Goal: Information Seeking & Learning: Learn about a topic

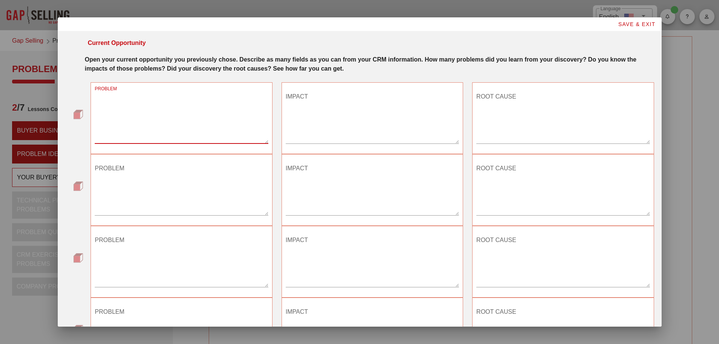
click at [128, 135] on textarea "PROBLEM" at bounding box center [181, 117] width 173 height 53
type textarea "8-10 hours a month of unplanned equipment downtime"
drag, startPoint x: 246, startPoint y: 99, endPoint x: 97, endPoint y: 99, distance: 149.2
click at [94, 99] on div "PROBLEM 8-10 hours a month of unplanned equipment downtime" at bounding box center [182, 118] width 182 height 72
click at [134, 129] on textarea "PROBLEM" at bounding box center [181, 117] width 173 height 53
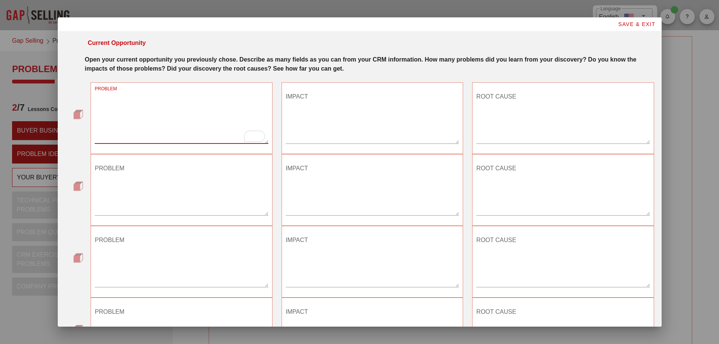
paste textarea "Failure to consistently meet desired production levels due to fleet reliability…"
type textarea "Failure to consistently meet desired production levels due to fleet reliability…"
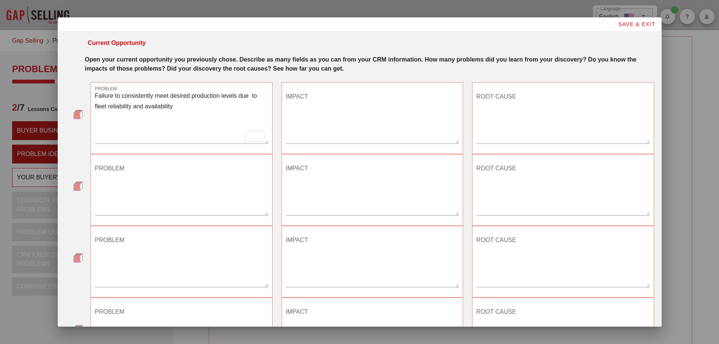
click at [308, 125] on textarea "IMPACT" at bounding box center [372, 117] width 173 height 53
paste textarea "Consistent loss of production Failure to meet contracted shipment targets Poten…"
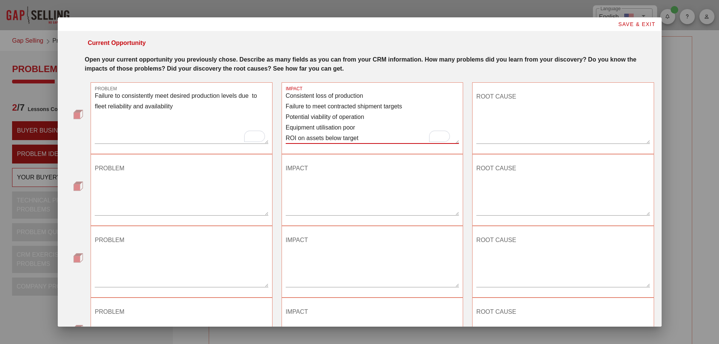
type textarea "Consistent loss of production Failure to meet contracted shipment targets Poten…"
click at [489, 110] on textarea "ROOT CAUSE" at bounding box center [563, 117] width 173 height 53
paste textarea "Poor execution of preventative maintenance activities Poor operator techniques …"
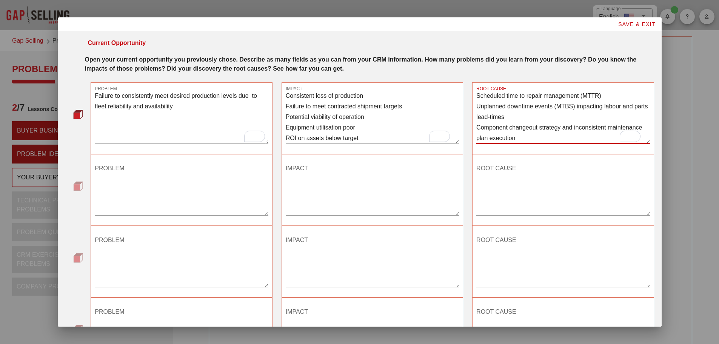
scroll to position [163, 0]
drag, startPoint x: 551, startPoint y: 97, endPoint x: 571, endPoint y: 100, distance: 20.1
click at [571, 100] on textarea "Poor execution of preventative maintenance activities Poor operator techniques …" at bounding box center [563, 117] width 173 height 53
type textarea "Poor execution of preventative maintenance activities Poor operator techniques …"
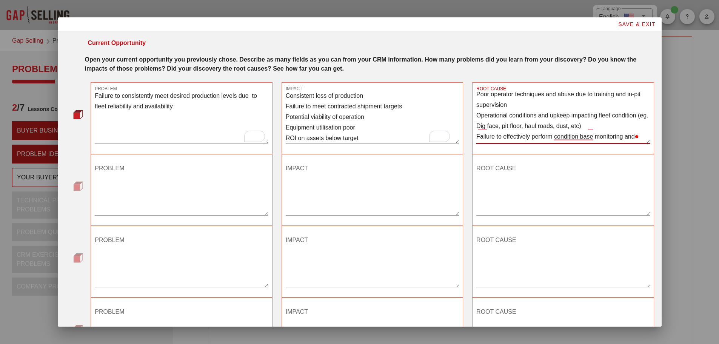
scroll to position [3, 0]
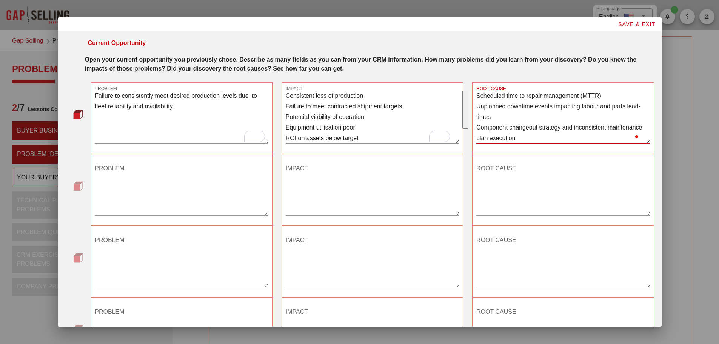
drag, startPoint x: 474, startPoint y: 95, endPoint x: 589, endPoint y: 155, distance: 129.7
click at [589, 155] on div "Current Opportunity Open your current opportunity you previously chose. Describ…" at bounding box center [359, 326] width 589 height 585
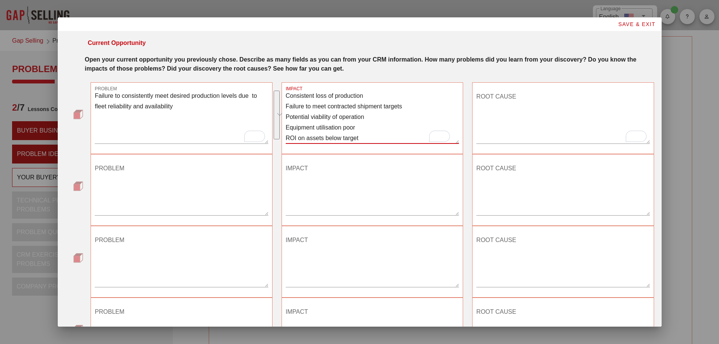
drag, startPoint x: 359, startPoint y: 136, endPoint x: 284, endPoint y: 91, distance: 87.1
click at [286, 91] on div "IMPACT Consistent loss of production Failure to meet contracted shipment target…" at bounding box center [372, 117] width 173 height 53
type textarea "Increased costs of production with more assets to meet targets"
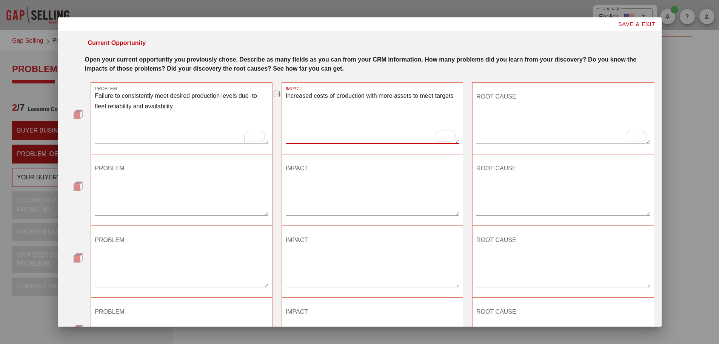
drag, startPoint x: 451, startPoint y: 105, endPoint x: 303, endPoint y: 90, distance: 148.1
click at [303, 90] on div "IMPACT Increased costs of production with more assets to meet targets" at bounding box center [372, 119] width 173 height 66
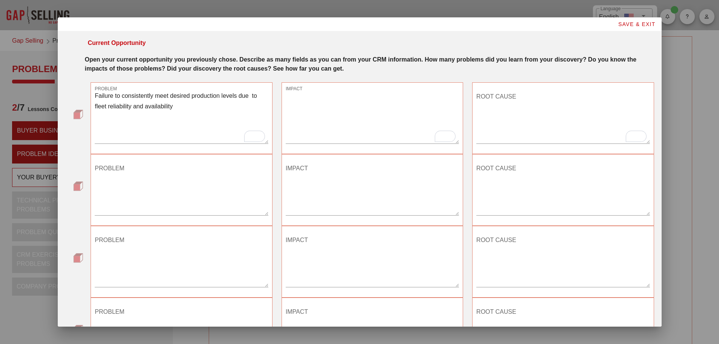
click at [316, 118] on textarea "IMPACT" at bounding box center [372, 117] width 173 height 53
paste textarea "Increased costs of production with more assets to meet targets"
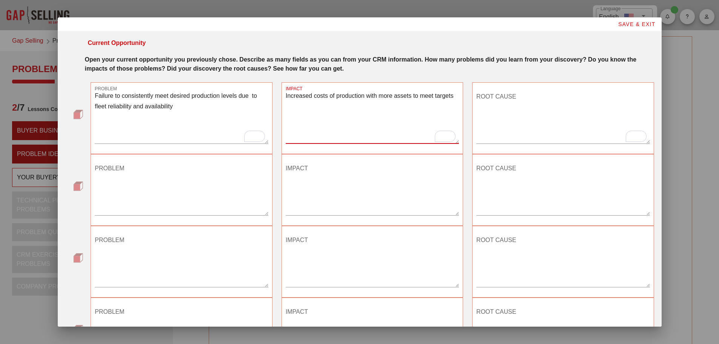
type textarea "Increased costs of production with more assets to meet targets"
click at [486, 138] on textarea "ROOT CAUSE" at bounding box center [563, 117] width 173 height 53
paste textarea "Unplanned downtime events (MTBS) impacting labour and parts lead-times"
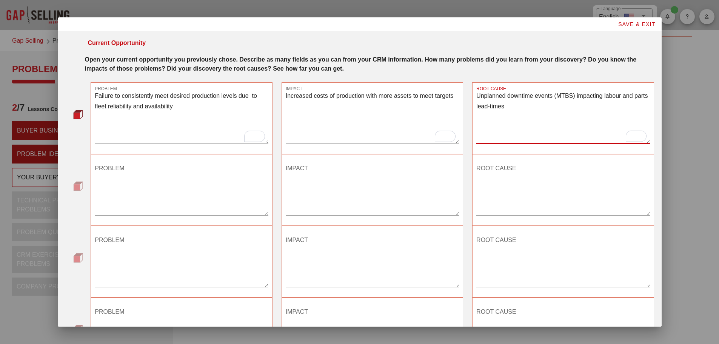
drag, startPoint x: 552, startPoint y: 94, endPoint x: 573, endPoint y: 96, distance: 21.2
click at [573, 96] on textarea "Unplanned downtime events (MTBS) impacting labour and parts lead-times" at bounding box center [563, 117] width 173 height 53
type textarea "Unplanned downtime events impacting labour and parts lead-times"
click at [112, 165] on div "PROBLEM" at bounding box center [181, 188] width 173 height 53
paste textarea "Consistent scheduled maintenance interruption due to reliability of fleet"
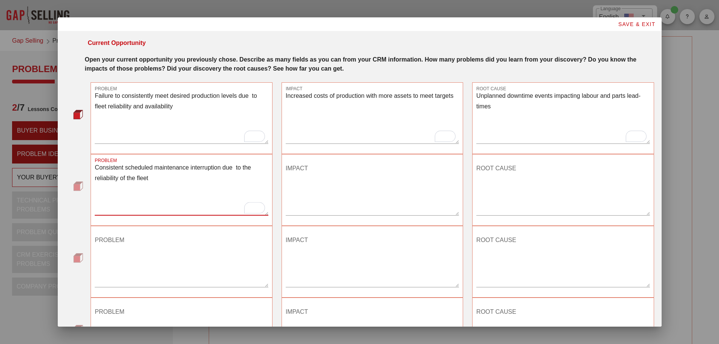
type textarea "Consistent scheduled maintenance interruption due to the reliability of the fle…"
click at [301, 165] on textarea "IMPACT" at bounding box center [372, 188] width 173 height 53
paste textarea "Increased operational costs to run additional fleet to meet requirements"
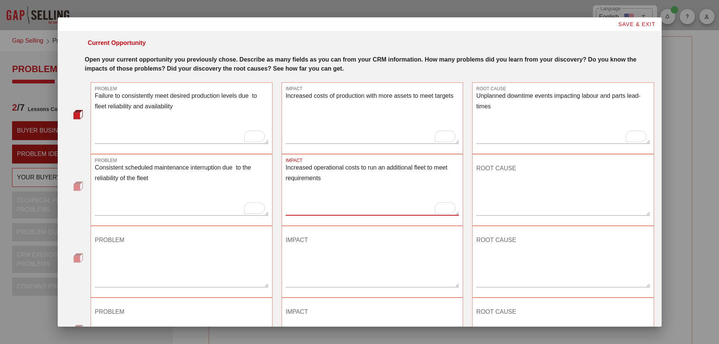
type textarea "Increased operational costs to run an additional fleet to meet requirements"
click at [487, 165] on div "ROOT CAUSE" at bounding box center [563, 188] width 173 height 53
paste textarea "Poorly executed scheduled time to repair management (MTTR) impact overall downt…"
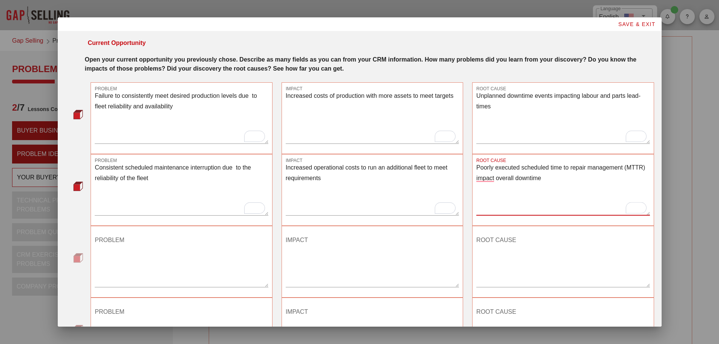
scroll to position [38, 0]
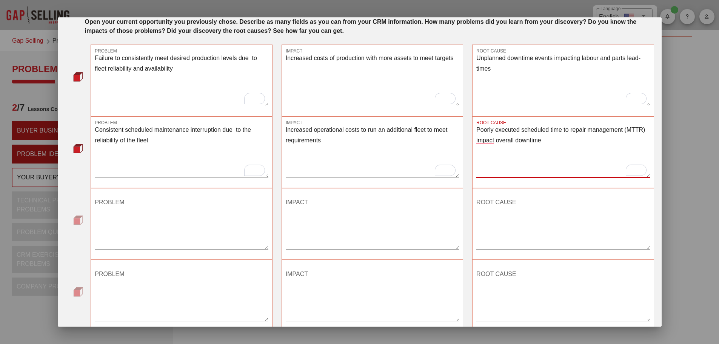
type textarea "Poorly executed scheduled time to repair management (MTTR) impact overall downt…"
click at [121, 199] on textarea "PROBLEM" at bounding box center [181, 222] width 173 height 53
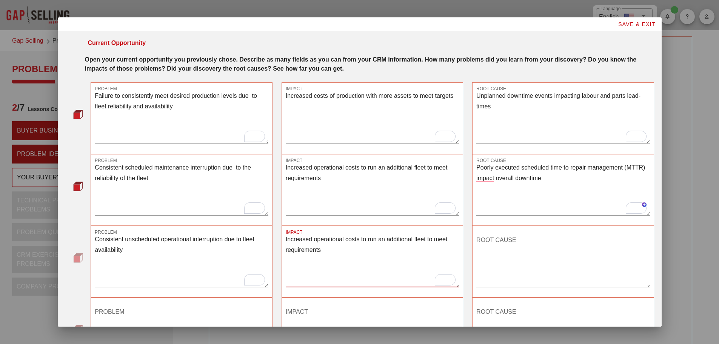
type textarea "Increased operational costs to run an additional fleet to meet requirements"
click at [493, 240] on div "ROOT CAUSE" at bounding box center [563, 260] width 173 height 53
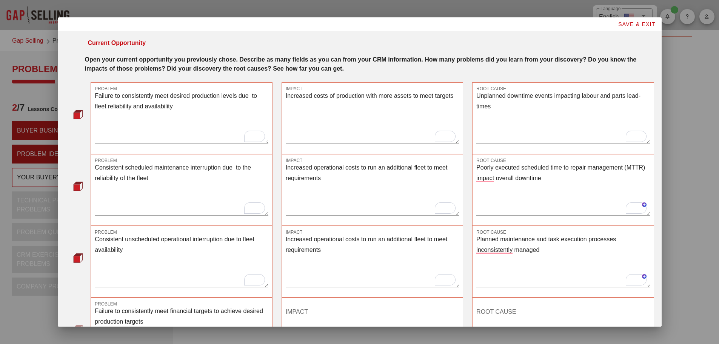
scroll to position [76, 0]
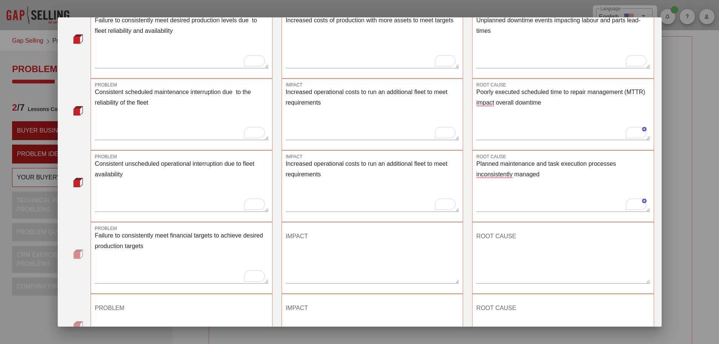
click at [316, 233] on textarea "IMPACT" at bounding box center [372, 256] width 173 height 53
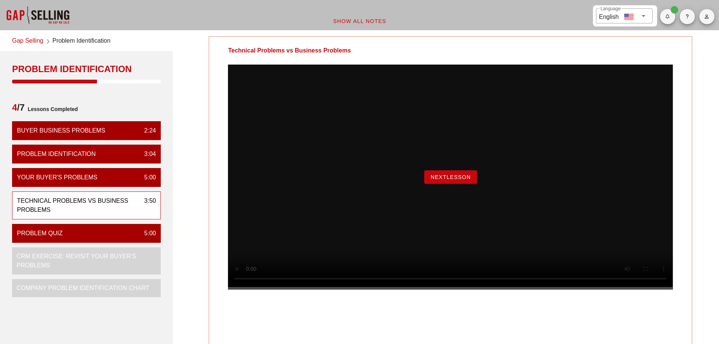
click at [449, 180] on span "NextLesson" at bounding box center [451, 177] width 41 height 6
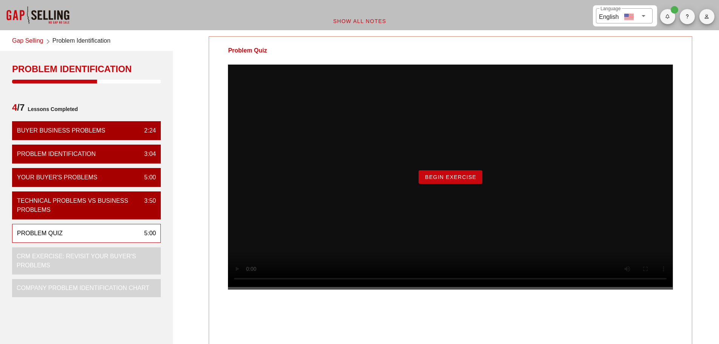
click at [436, 180] on span "Begin Exercise" at bounding box center [451, 177] width 52 height 6
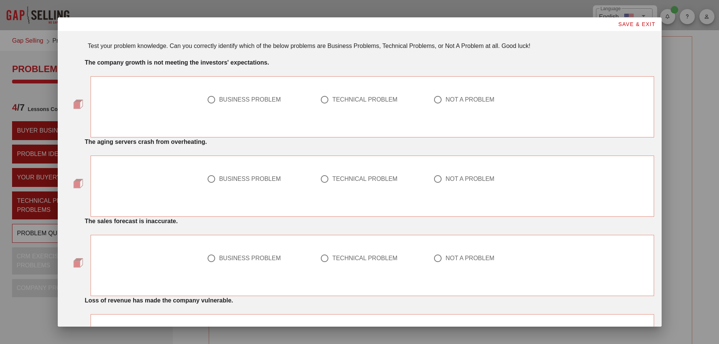
click at [211, 99] on div at bounding box center [211, 99] width 13 height 13
radio input "true"
click at [322, 180] on div at bounding box center [324, 179] width 13 height 13
radio input "true"
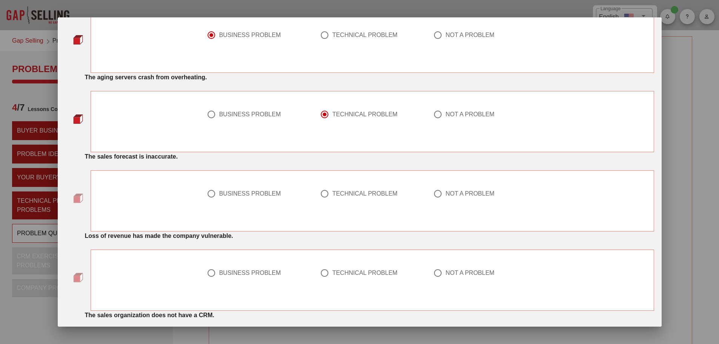
scroll to position [76, 0]
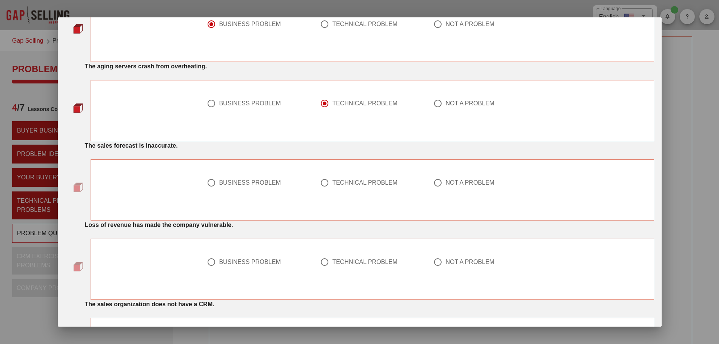
click at [210, 181] on div at bounding box center [211, 182] width 13 height 13
radio input "true"
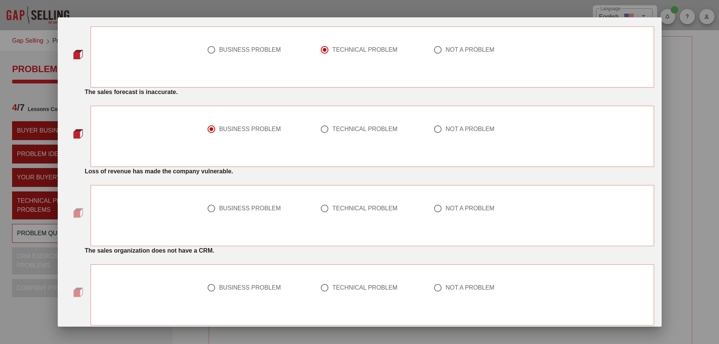
scroll to position [151, 0]
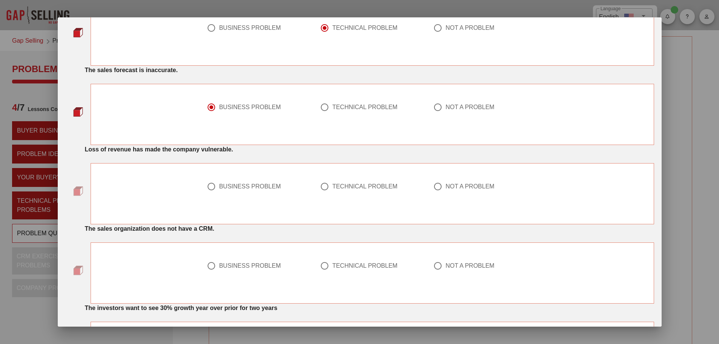
click at [212, 186] on div at bounding box center [211, 186] width 13 height 13
radio input "true"
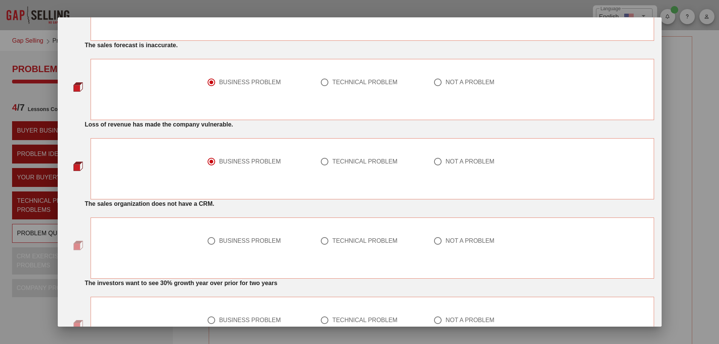
scroll to position [189, 0]
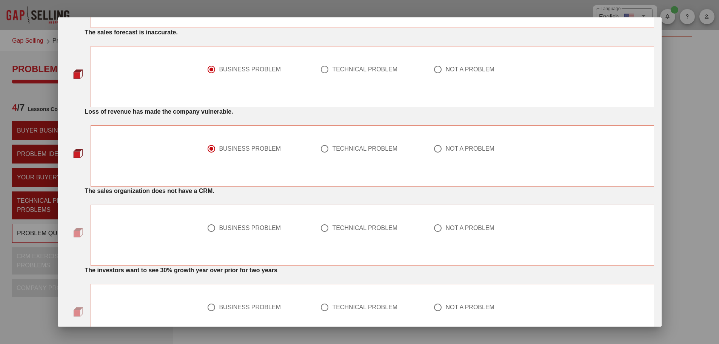
click at [321, 229] on div at bounding box center [324, 228] width 13 height 13
radio input "true"
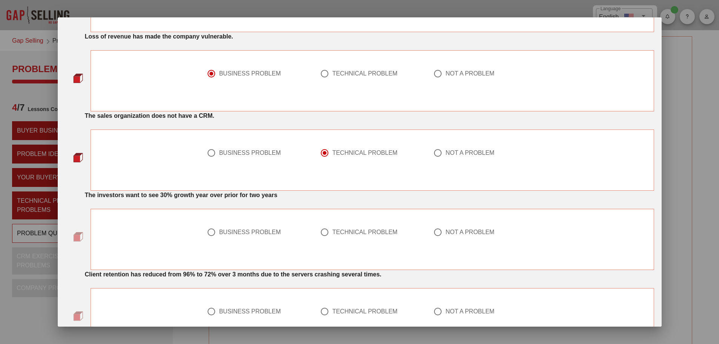
scroll to position [264, 0]
click at [208, 233] on div at bounding box center [211, 231] width 13 height 13
radio input "true"
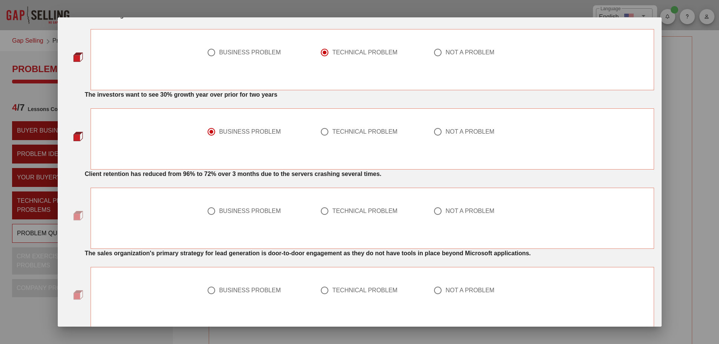
scroll to position [378, 0]
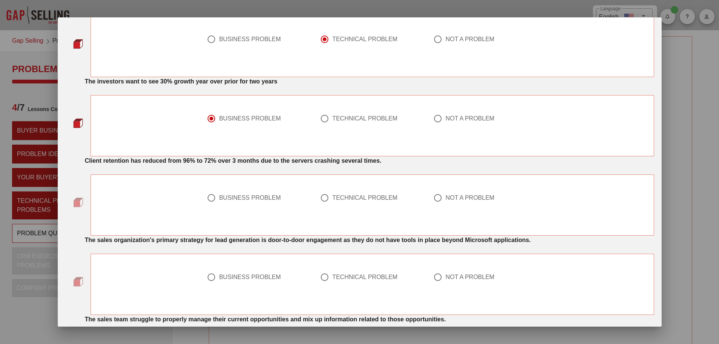
click at [210, 199] on div at bounding box center [211, 197] width 13 height 13
radio input "true"
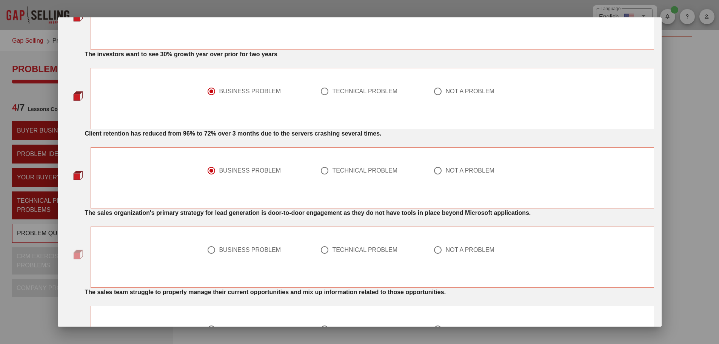
scroll to position [415, 0]
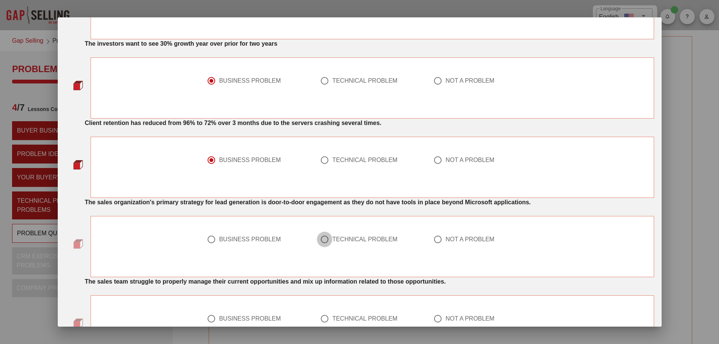
click at [321, 241] on div at bounding box center [324, 239] width 13 height 13
radio input "true"
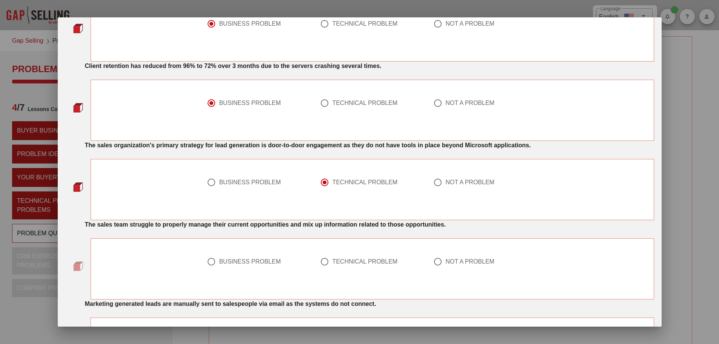
scroll to position [491, 0]
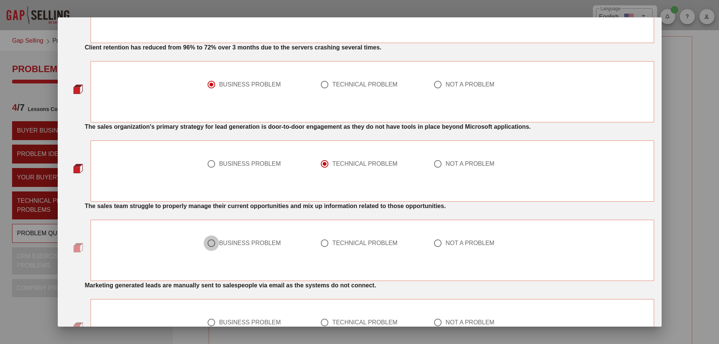
click at [215, 244] on div at bounding box center [211, 243] width 13 height 13
radio input "true"
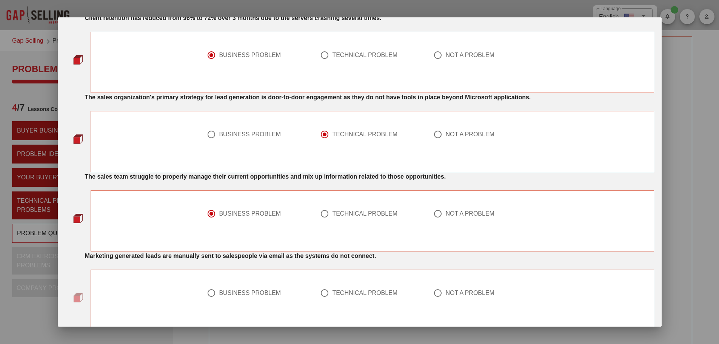
scroll to position [562, 0]
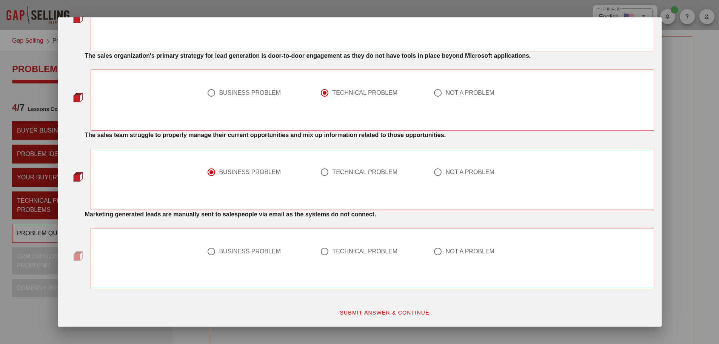
click at [323, 252] on div at bounding box center [324, 251] width 13 height 13
radio input "true"
click at [378, 310] on span "SUBMIT ANSWER & CONTINUE" at bounding box center [384, 313] width 90 height 6
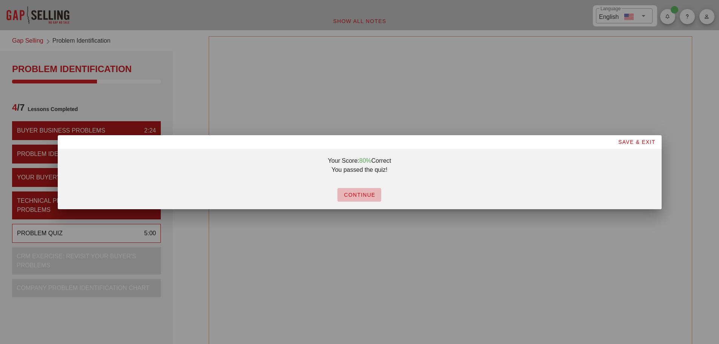
click at [358, 194] on span "CONTINUE" at bounding box center [360, 195] width 32 height 6
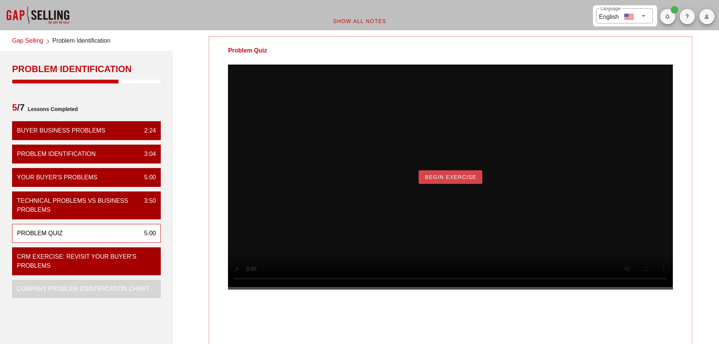
click at [456, 180] on span "Begin Exercise" at bounding box center [451, 177] width 52 height 6
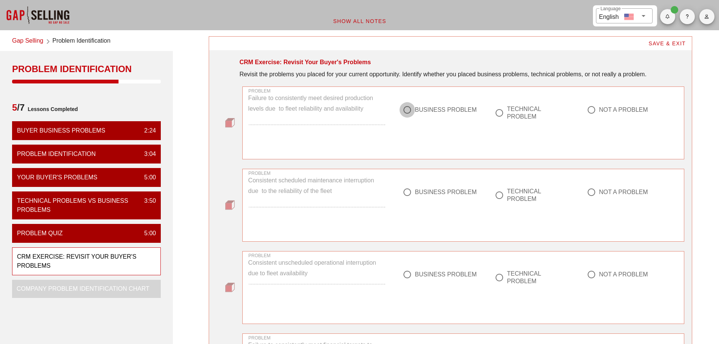
click at [407, 111] on div at bounding box center [407, 109] width 13 height 13
radio input "true"
click at [409, 193] on div at bounding box center [407, 192] width 13 height 13
radio input "true"
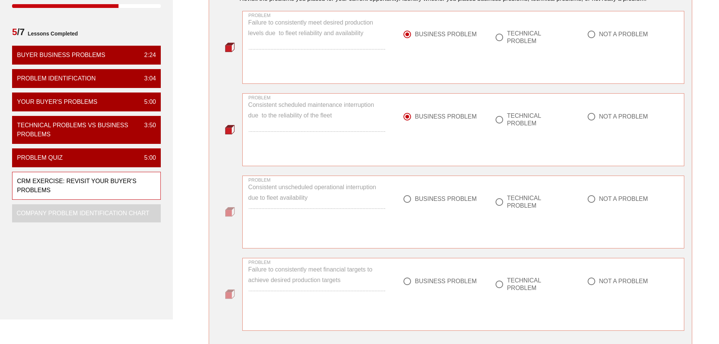
scroll to position [113, 0]
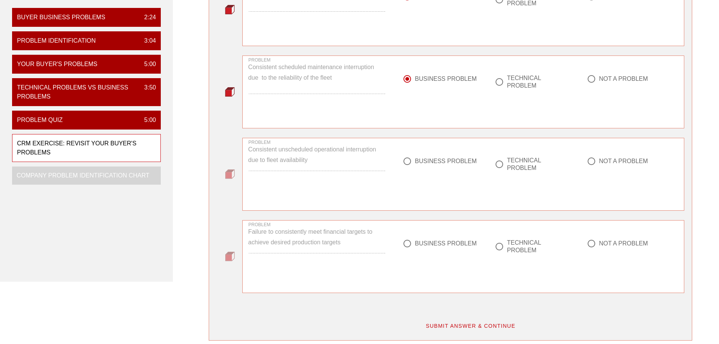
click at [409, 245] on div at bounding box center [407, 243] width 13 height 13
radio input "true"
click at [408, 162] on div at bounding box center [407, 161] width 13 height 13
radio input "true"
click at [483, 323] on span "SUBMIT ANSWER & CONTINUE" at bounding box center [471, 326] width 90 height 6
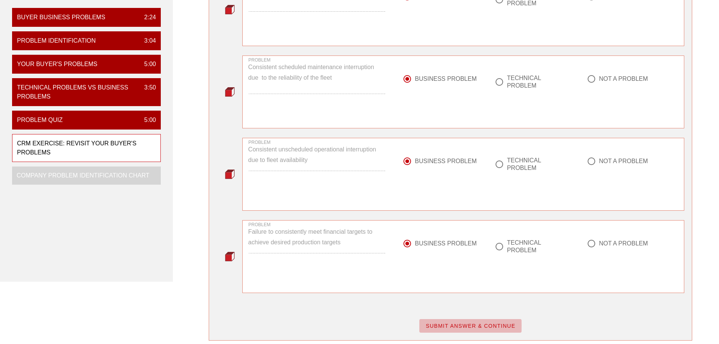
scroll to position [0, 0]
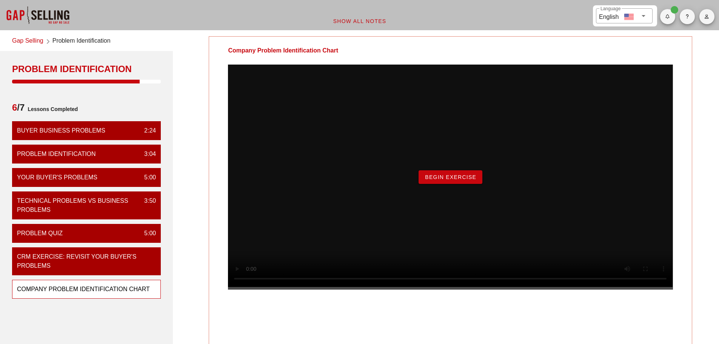
click at [441, 180] on span "Begin Exercise" at bounding box center [451, 177] width 52 height 6
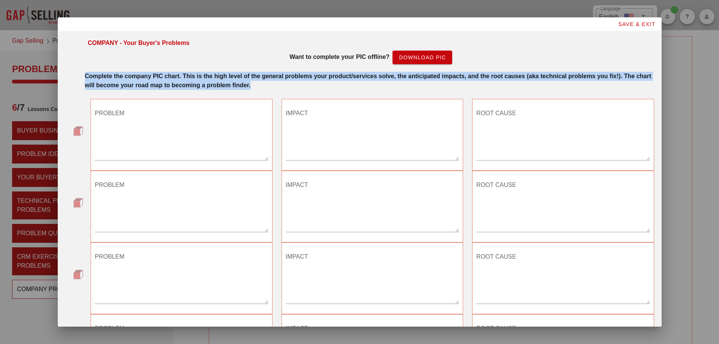
drag, startPoint x: 86, startPoint y: 76, endPoint x: 279, endPoint y: 89, distance: 193.4
click at [279, 89] on div "Complete the company PIC chart. This is the high level of the general problems …" at bounding box center [369, 81] width 569 height 18
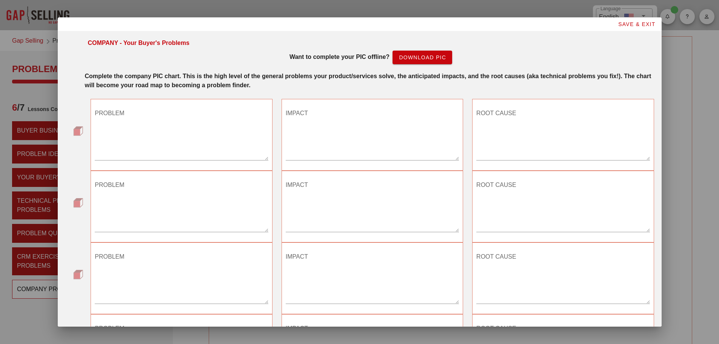
click at [479, 336] on div at bounding box center [359, 172] width 719 height 344
click at [165, 134] on textarea "PROBLEM" at bounding box center [181, 133] width 173 height 53
paste textarea "Inconsistent equipment availability due to unplanned downtime"
type textarea "Inconsistent equipment availability due to unplanned downtime"
click at [312, 116] on textarea "IMPACT" at bounding box center [372, 133] width 173 height 53
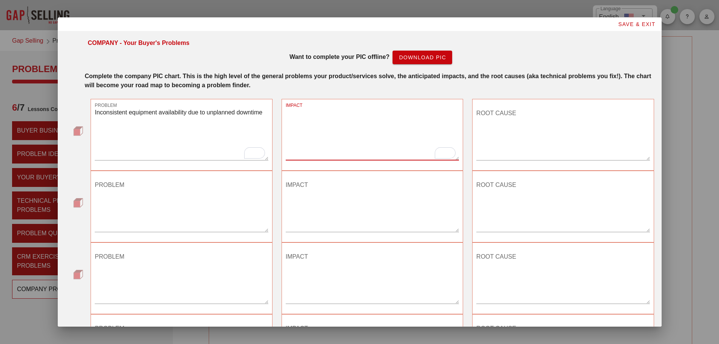
paste textarea "Lost production hours - Increased cost-per-ton - Pressure on maintenance & oper…"
click at [286, 113] on textarea "Lost production hours - Increased cost-per-ton - Pressure on maintenance & oper…" at bounding box center [372, 133] width 173 height 53
drag, startPoint x: 289, startPoint y: 123, endPoint x: 282, endPoint y: 123, distance: 6.4
click at [282, 123] on div "SAVE & EXIT COMPANY - Your Buyer's Problems Want to complete your PIC offline? …" at bounding box center [360, 256] width 604 height 478
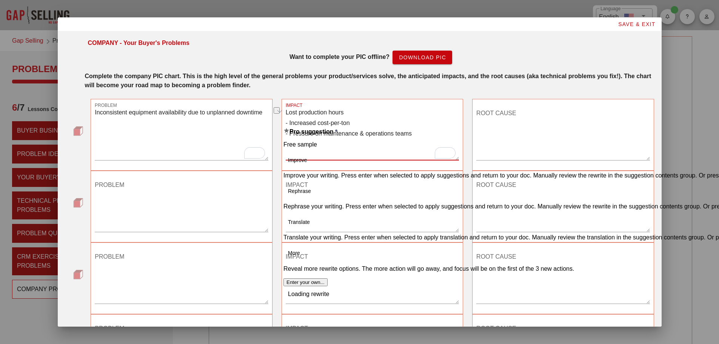
click at [286, 122] on textarea "Lost production hours - Increased cost-per-ton - Pressure on maintenance & oper…" at bounding box center [372, 133] width 173 height 53
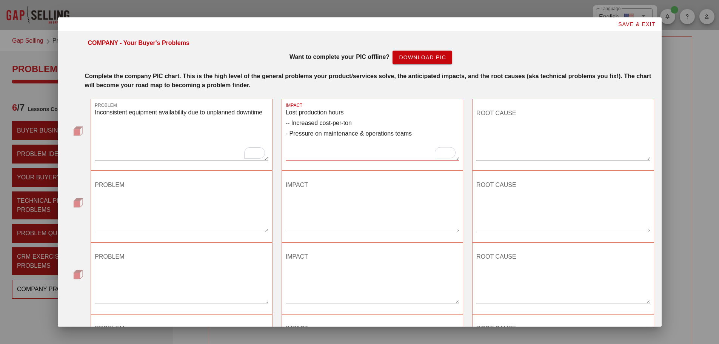
click at [286, 122] on textarea "Lost production hours -- Increased cost-per-ton - Pressure on maintenance & ope…" at bounding box center [372, 133] width 173 height 53
click at [286, 133] on textarea "Lost production hours Increased cost-per-ton - Pressure on maintenance & operat…" at bounding box center [372, 133] width 173 height 53
type textarea "Lost production hours Increased cost-per-ton Pressure on maintenance & operatio…"
click at [487, 117] on textarea "ROOT CAUSE" at bounding box center [563, 133] width 173 height 53
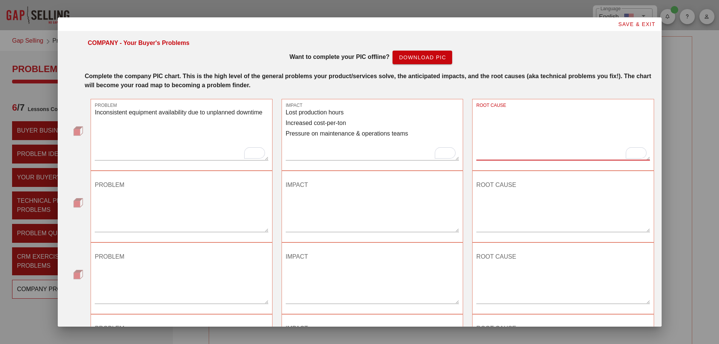
paste textarea "Contamination not detected early - Fluid systems overloaded with particulate - …"
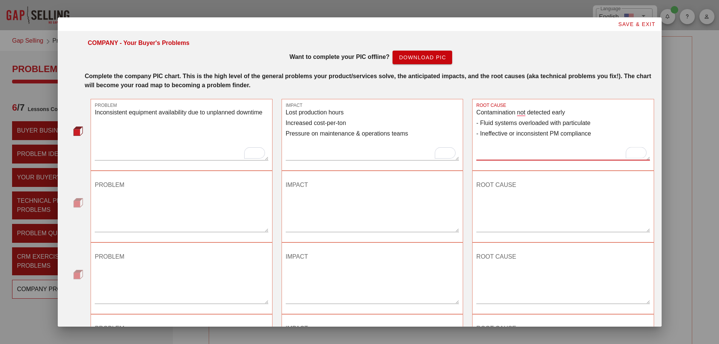
click at [477, 124] on textarea "Contamination not detected early - Fluid systems overloaded with particulate - …" at bounding box center [563, 133] width 173 height 53
drag, startPoint x: 477, startPoint y: 134, endPoint x: 472, endPoint y: 134, distance: 5.3
click at [472, 134] on div "ROOT CAUSE Contamination not detected early Fluid systems overloaded with parti…" at bounding box center [563, 135] width 182 height 72
type textarea "Contamination not detected early Fluid systems overloaded with particulate Inef…"
click at [115, 188] on textarea "PROBLEM" at bounding box center [181, 205] width 173 height 53
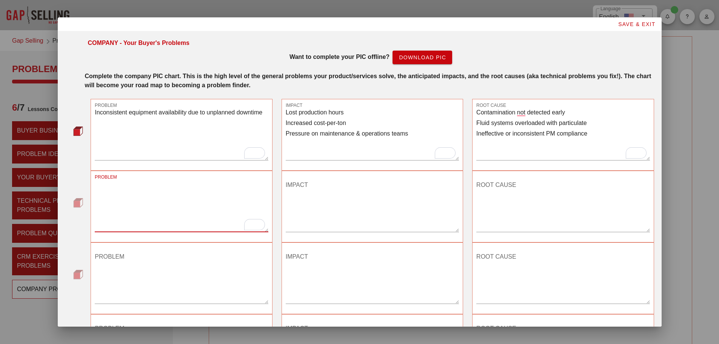
paste textarea "Escalating maintenance costs without clear ROI"
type textarea "Escalating maintenance costs without clear ROI"
click at [301, 185] on textarea "IMPACT" at bounding box center [372, 205] width 173 height 53
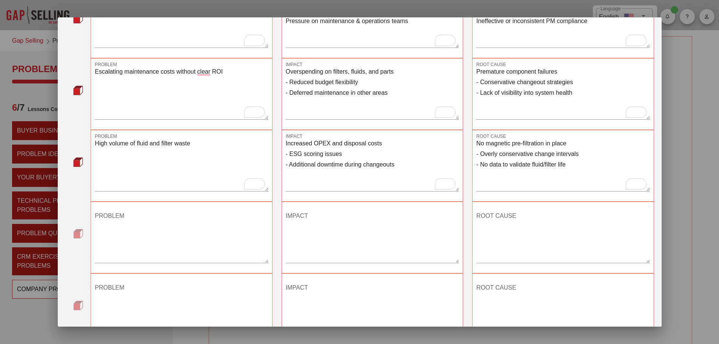
scroll to position [113, 0]
click at [113, 211] on div "PROBLEM" at bounding box center [181, 235] width 173 height 53
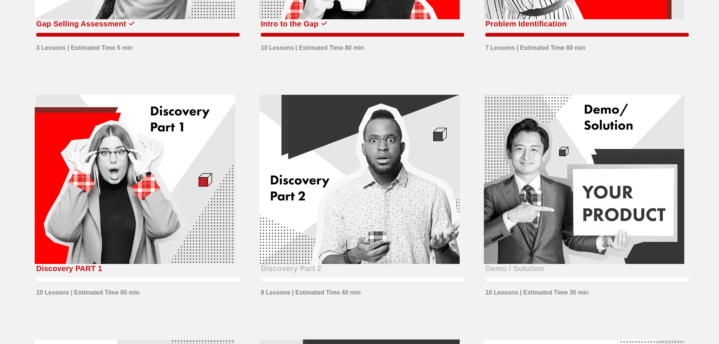
scroll to position [189, 0]
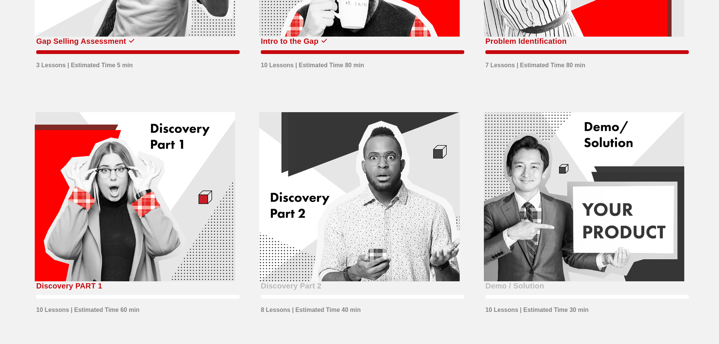
click at [133, 201] on div at bounding box center [135, 197] width 201 height 170
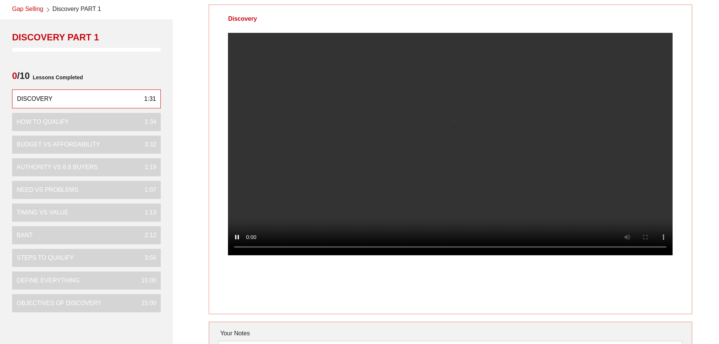
scroll to position [76, 0]
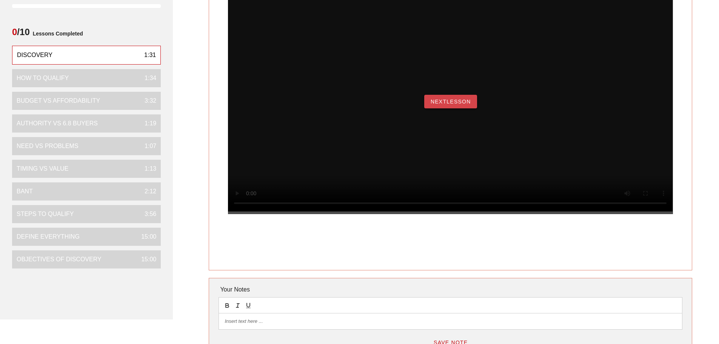
click at [445, 105] on span "NextLesson" at bounding box center [451, 102] width 41 height 6
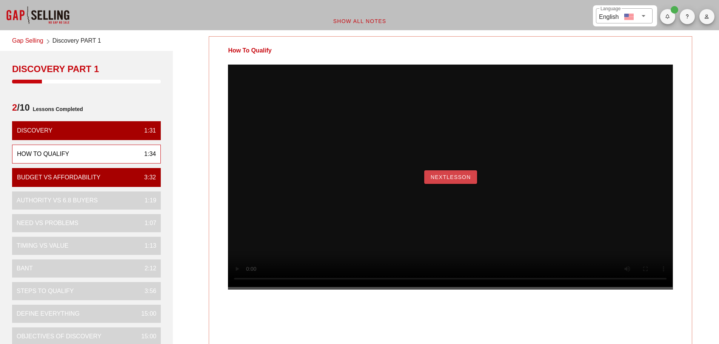
click at [456, 180] on span "NextLesson" at bounding box center [451, 177] width 41 height 6
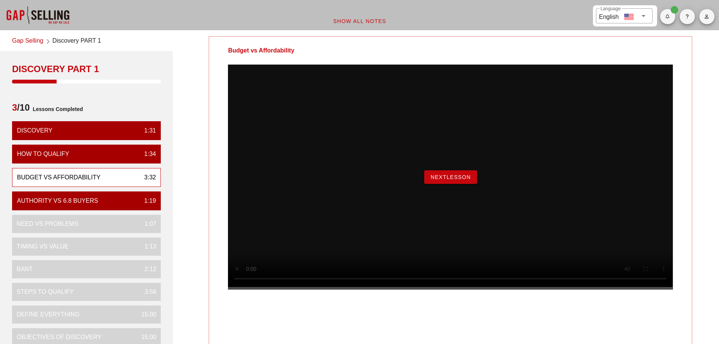
click at [457, 180] on span "NextLesson" at bounding box center [451, 177] width 41 height 6
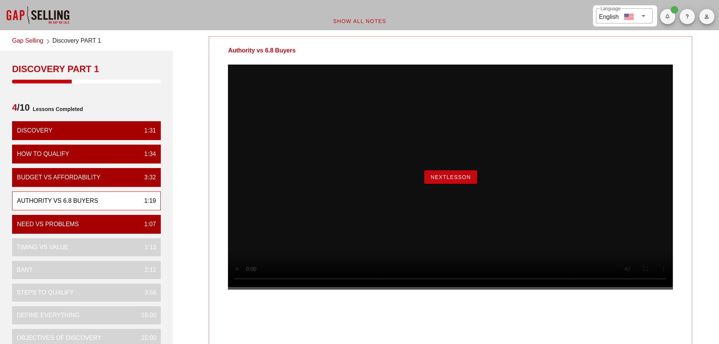
click at [454, 180] on span "NextLesson" at bounding box center [451, 177] width 41 height 6
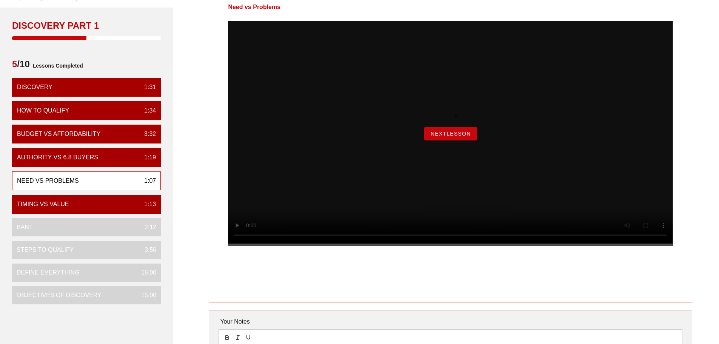
scroll to position [38, 0]
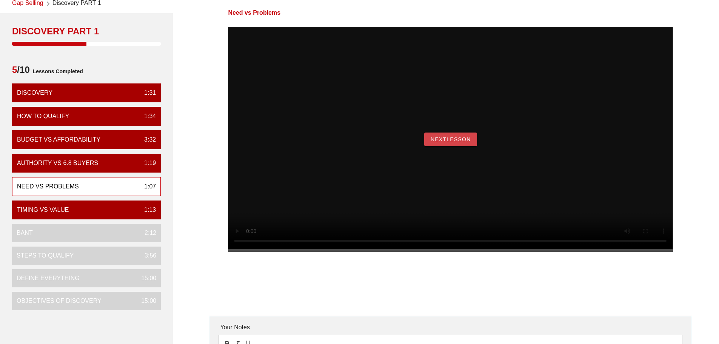
click at [451, 146] on button "NextLesson" at bounding box center [450, 140] width 53 height 14
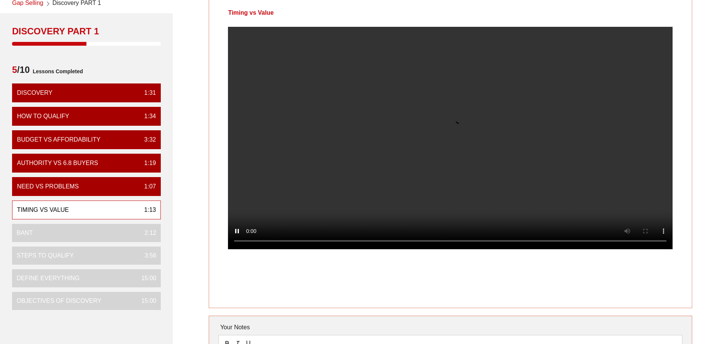
scroll to position [0, 0]
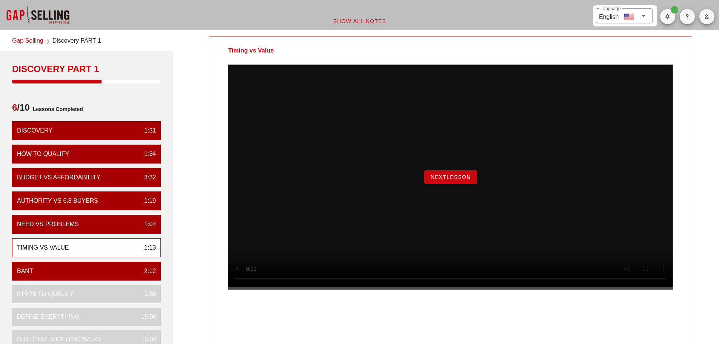
click at [451, 180] on span "NextLesson" at bounding box center [451, 177] width 41 height 6
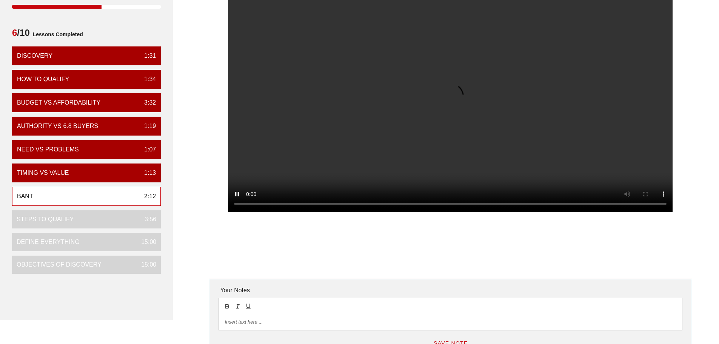
scroll to position [76, 0]
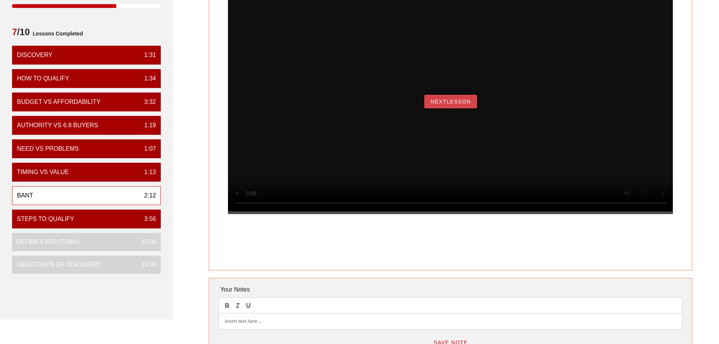
click at [450, 105] on span "NextLesson" at bounding box center [451, 102] width 41 height 6
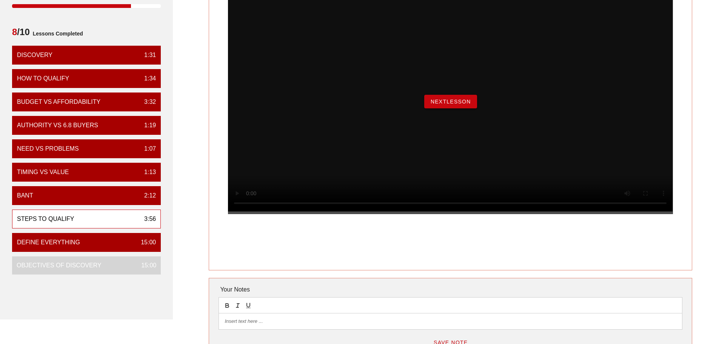
click at [450, 105] on span "NextLesson" at bounding box center [451, 102] width 41 height 6
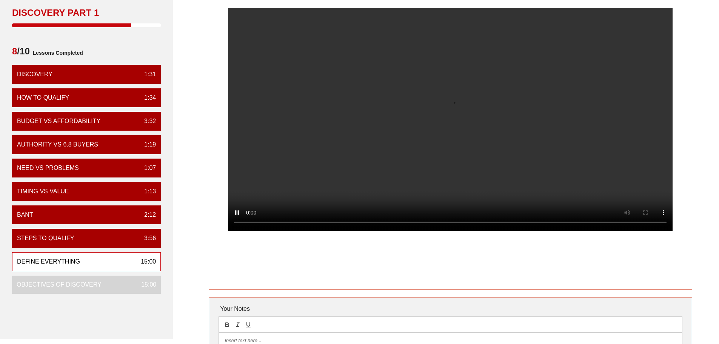
scroll to position [38, 0]
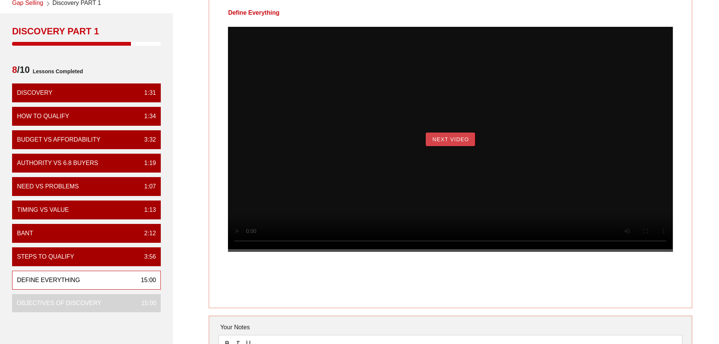
click at [450, 142] on span "Next Video" at bounding box center [450, 139] width 37 height 6
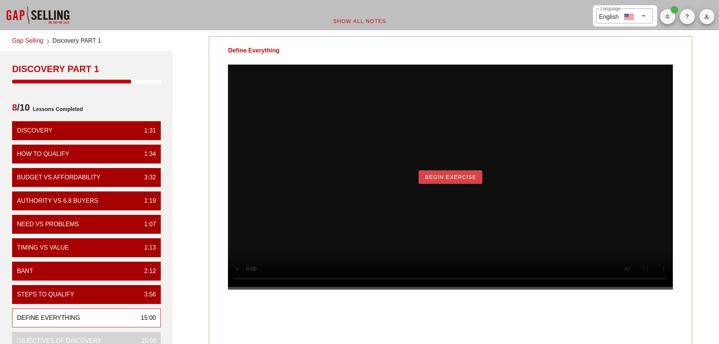
click at [455, 184] on button "Begin Exercise" at bounding box center [451, 177] width 64 height 14
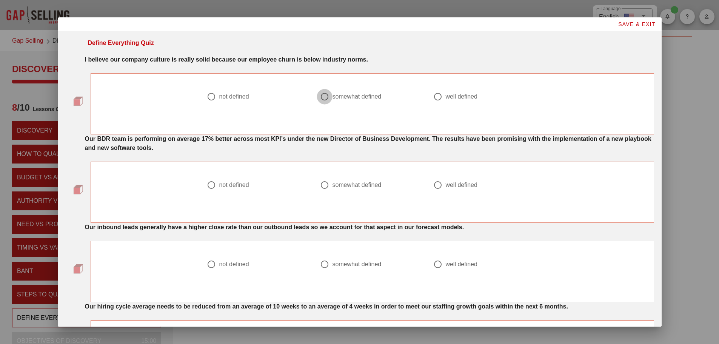
click at [323, 97] on div at bounding box center [324, 96] width 13 height 13
radio input "true"
click at [435, 187] on div at bounding box center [438, 185] width 13 height 13
radio input "true"
click at [205, 95] on div at bounding box center [211, 96] width 13 height 13
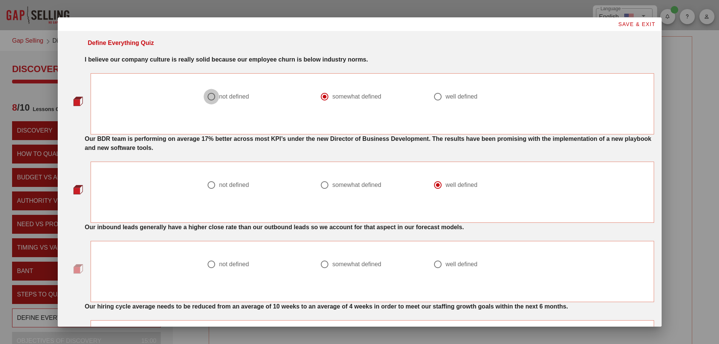
radio input "true"
click at [323, 265] on div at bounding box center [324, 264] width 13 height 13
radio input "true"
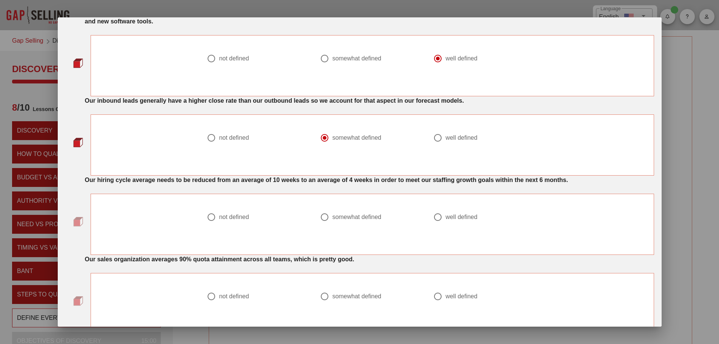
scroll to position [151, 0]
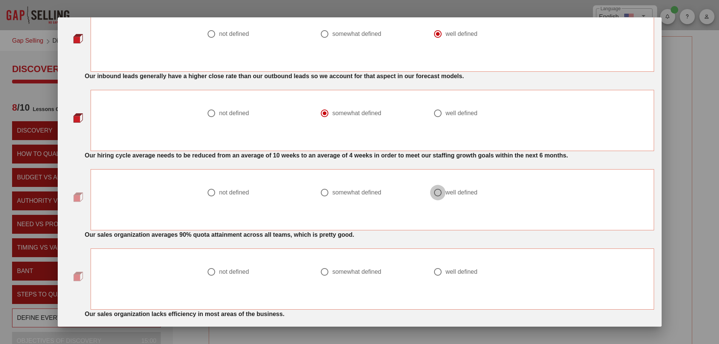
click at [437, 190] on div at bounding box center [438, 192] width 13 height 13
radio input "true"
click at [321, 273] on div at bounding box center [324, 271] width 13 height 13
radio input "true"
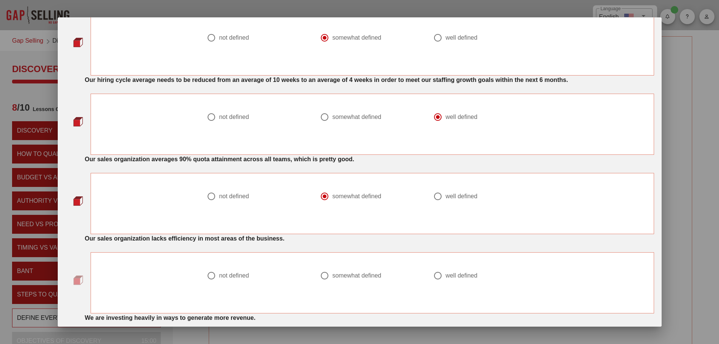
click at [210, 276] on div at bounding box center [211, 275] width 13 height 13
radio input "true"
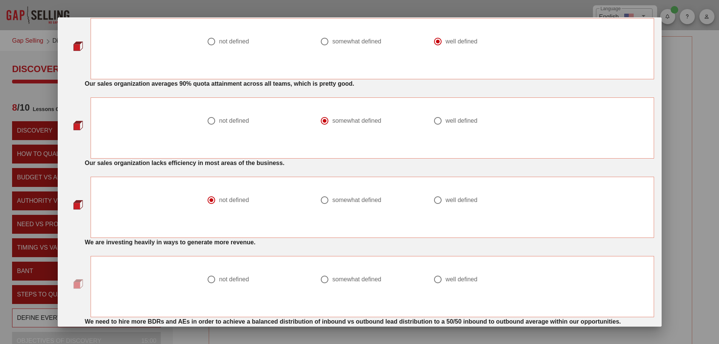
scroll to position [340, 0]
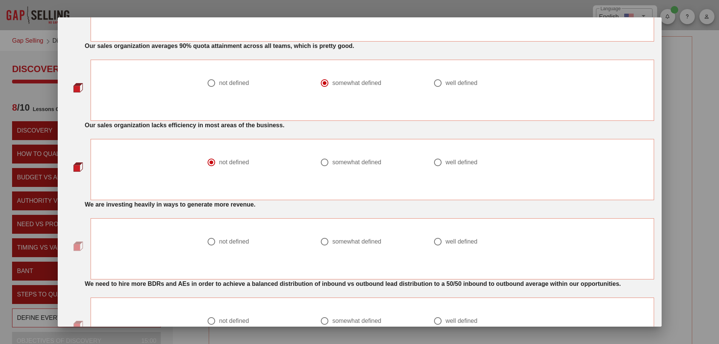
click at [209, 241] on div at bounding box center [211, 241] width 13 height 13
radio input "true"
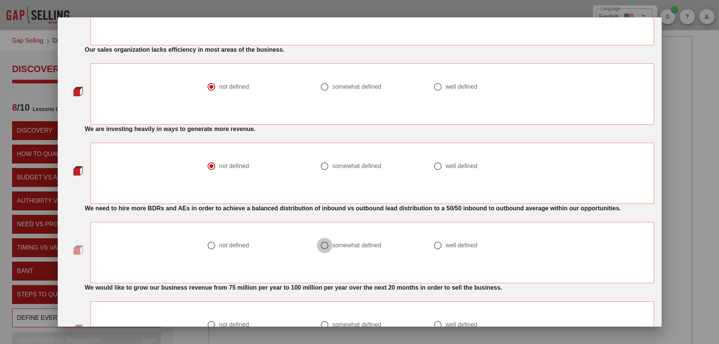
click at [323, 248] on div at bounding box center [324, 245] width 13 height 13
radio input "true"
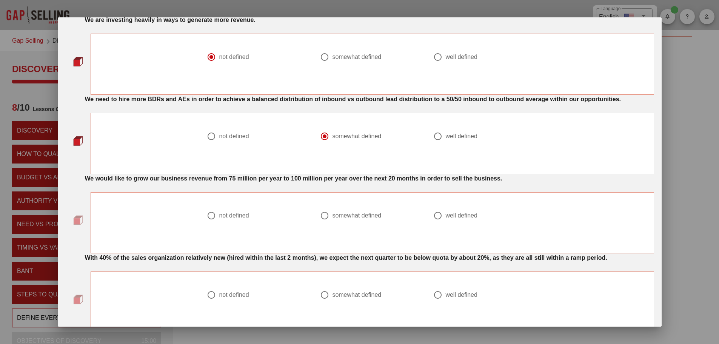
scroll to position [529, 0]
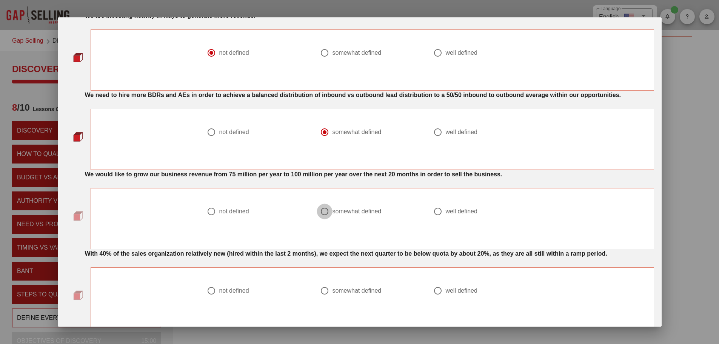
click at [323, 211] on div at bounding box center [324, 211] width 13 height 13
radio input "true"
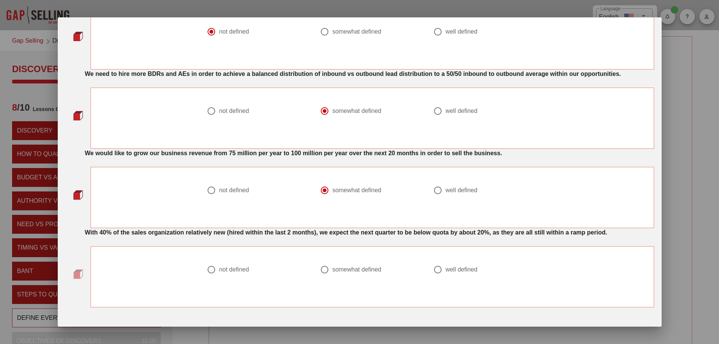
scroll to position [568, 0]
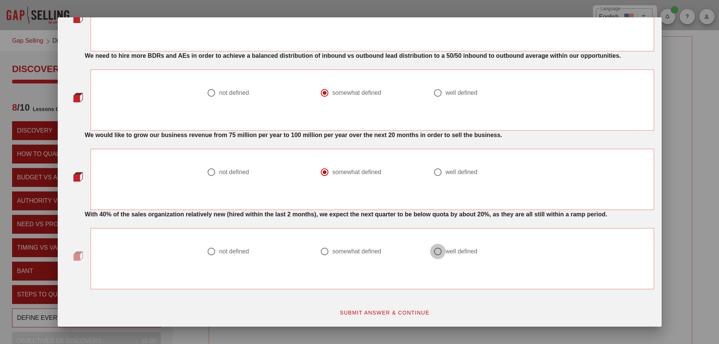
click at [434, 250] on div at bounding box center [438, 251] width 13 height 13
radio input "true"
click at [380, 312] on span "SUBMIT ANSWER & CONTINUE" at bounding box center [384, 313] width 90 height 6
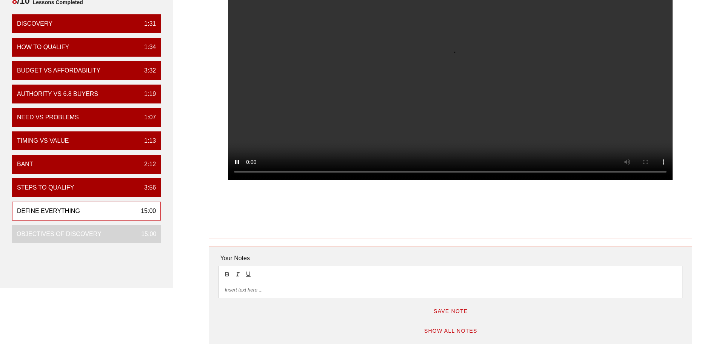
scroll to position [113, 0]
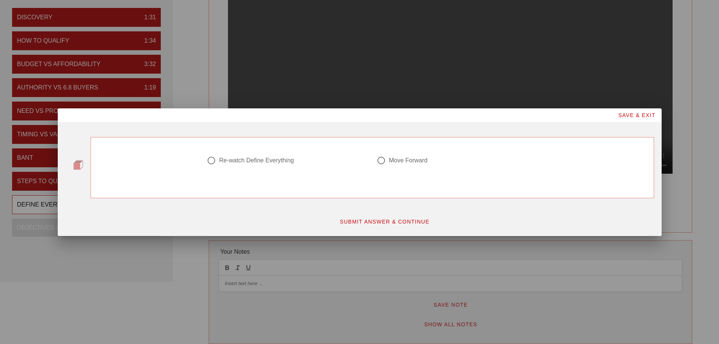
click at [383, 160] on div at bounding box center [381, 160] width 13 height 13
radio input "true"
click at [374, 219] on span "SUBMIT ANSWER & CONTINUE" at bounding box center [384, 222] width 90 height 6
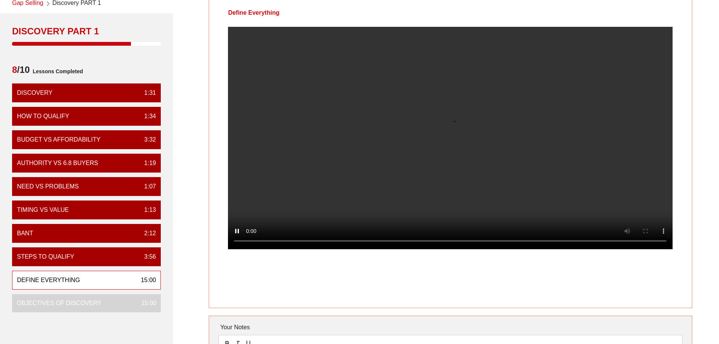
scroll to position [76, 0]
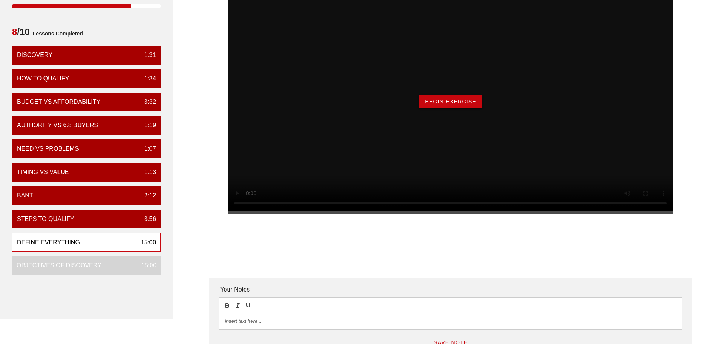
click at [448, 108] on button "Begin Exercise" at bounding box center [451, 102] width 64 height 14
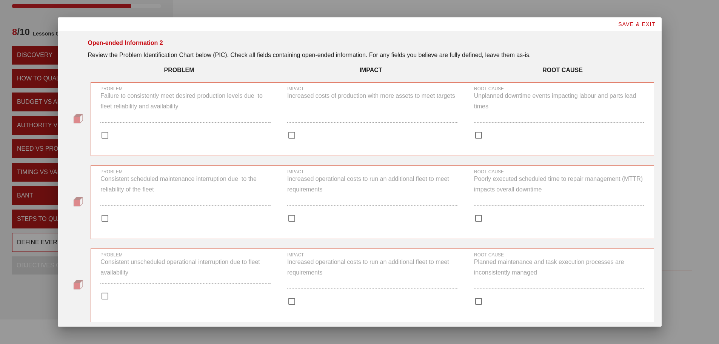
scroll to position [0, 0]
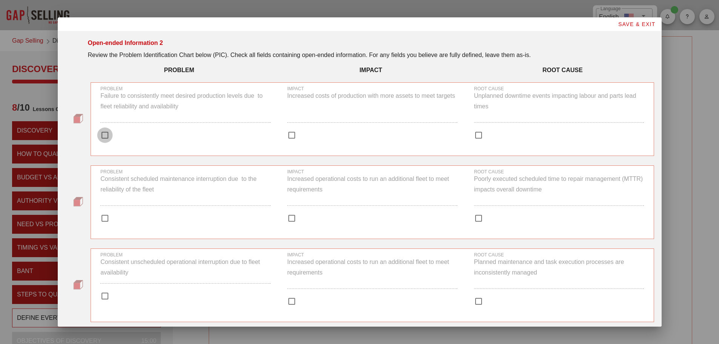
click at [105, 131] on div at bounding box center [105, 135] width 13 height 13
checkbox input "true"
click at [287, 134] on div at bounding box center [291, 135] width 13 height 13
checkbox input "true"
click at [476, 137] on div at bounding box center [478, 135] width 13 height 13
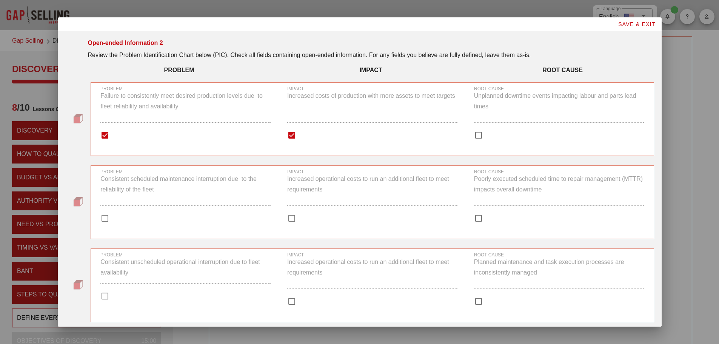
checkbox input "true"
click at [106, 218] on div at bounding box center [105, 218] width 13 height 13
checkbox input "true"
click at [290, 222] on div at bounding box center [291, 218] width 13 height 13
checkbox input "true"
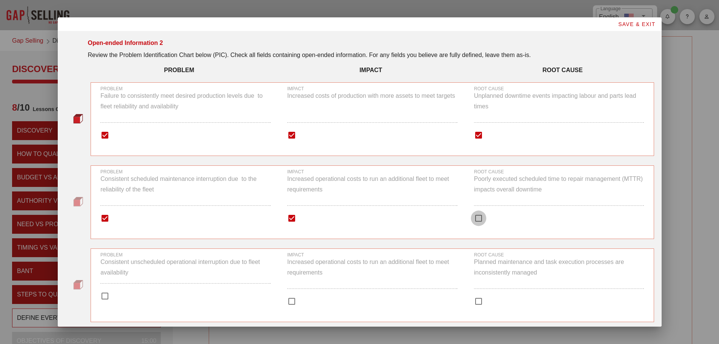
click at [476, 222] on div at bounding box center [478, 218] width 13 height 13
checkbox input "true"
click at [474, 302] on div at bounding box center [478, 301] width 13 height 13
checkbox input "true"
click at [292, 301] on div at bounding box center [291, 301] width 13 height 13
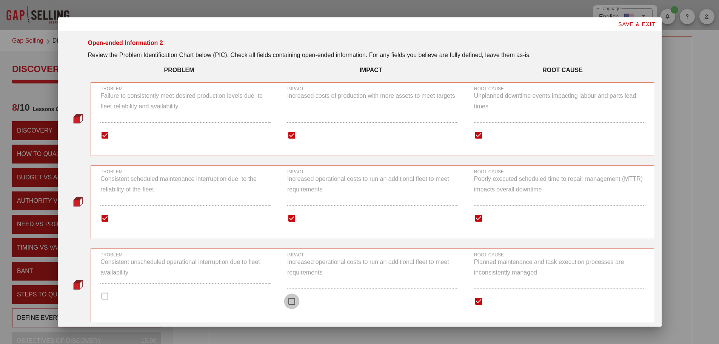
checkbox input "true"
click at [105, 296] on div at bounding box center [105, 296] width 13 height 13
checkbox input "true"
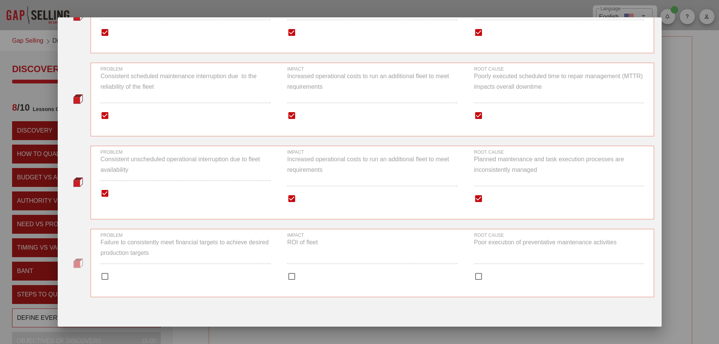
scroll to position [113, 0]
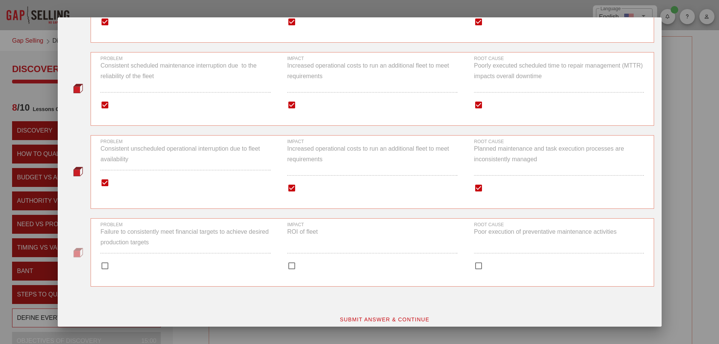
click at [103, 266] on div at bounding box center [105, 265] width 13 height 13
checkbox input "true"
click at [288, 269] on div at bounding box center [291, 265] width 13 height 13
checkbox input "true"
click at [476, 266] on div at bounding box center [478, 265] width 13 height 13
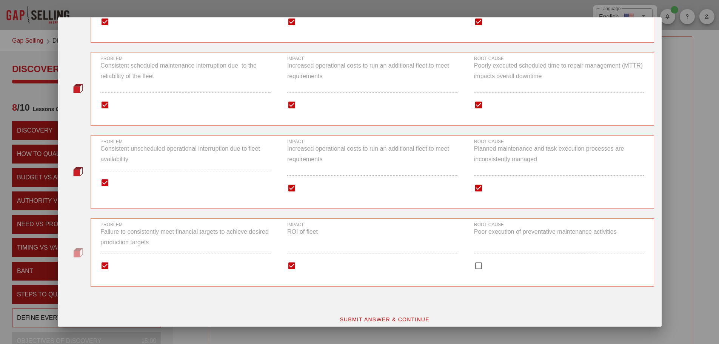
checkbox input "true"
click at [387, 319] on span "SUBMIT ANSWER & CONTINUE" at bounding box center [384, 319] width 90 height 6
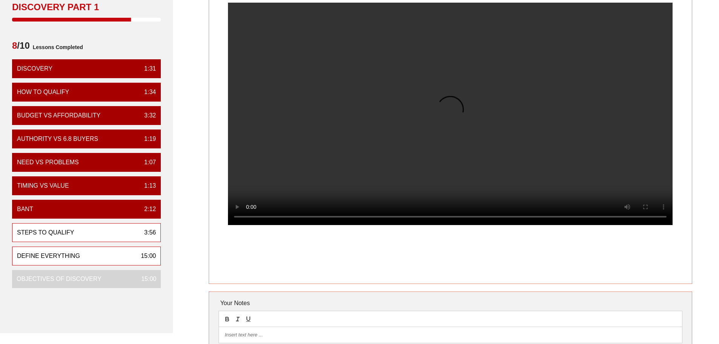
scroll to position [76, 0]
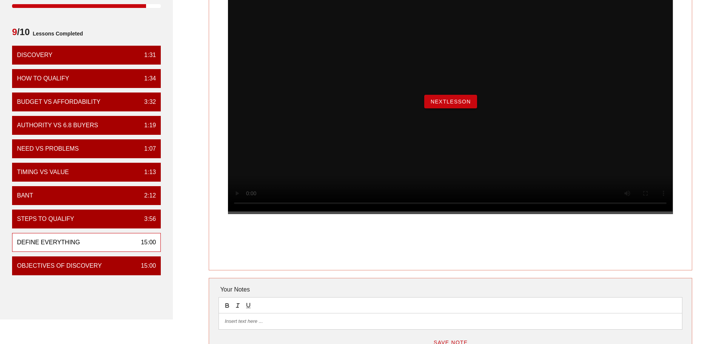
drag, startPoint x: 446, startPoint y: 105, endPoint x: 446, endPoint y: 110, distance: 4.9
click at [446, 105] on div "NextLesson" at bounding box center [450, 101] width 445 height 225
click at [446, 108] on button "NextLesson" at bounding box center [450, 102] width 53 height 14
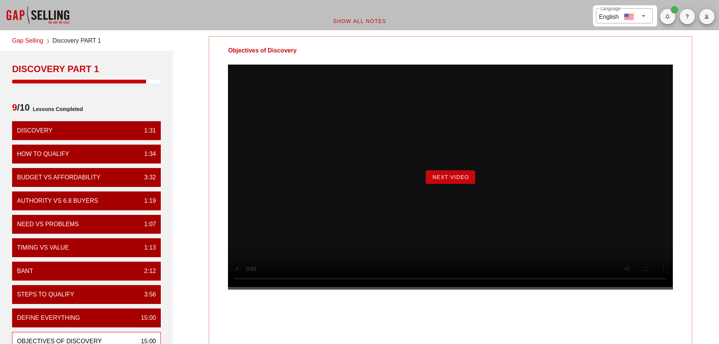
click at [454, 180] on span "Next Video" at bounding box center [450, 177] width 37 height 6
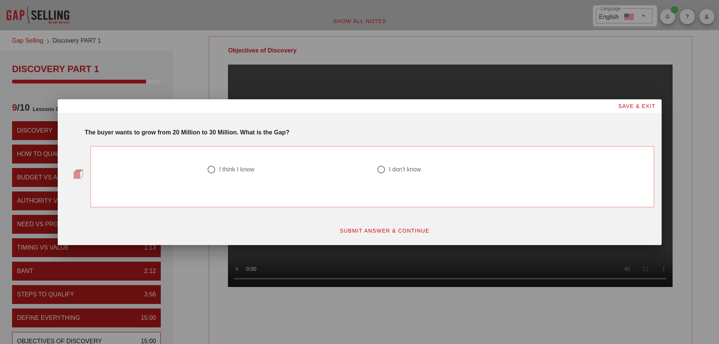
click at [210, 169] on div at bounding box center [211, 169] width 13 height 13
radio input "true"
click at [383, 228] on span "SUBMIT ANSWER & CONTINUE" at bounding box center [384, 231] width 90 height 6
click at [213, 168] on div at bounding box center [211, 169] width 13 height 13
radio input "true"
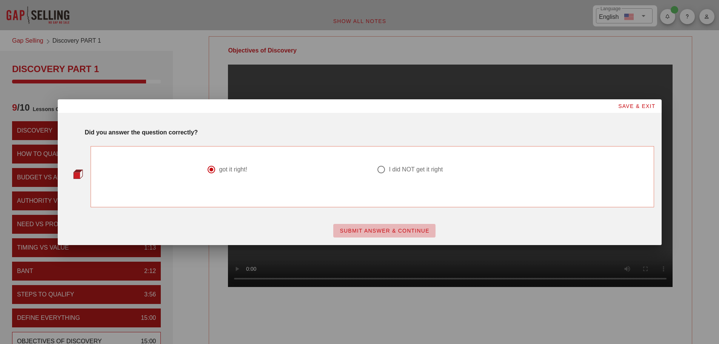
click at [389, 228] on span "SUBMIT ANSWER & CONTINUE" at bounding box center [384, 231] width 90 height 6
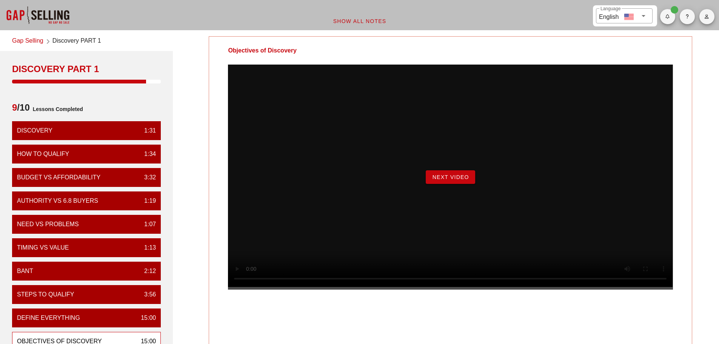
click at [443, 180] on span "Next Video" at bounding box center [450, 177] width 37 height 6
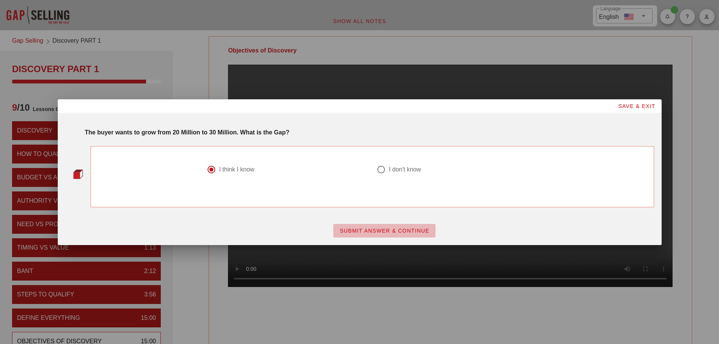
click at [371, 228] on span "SUBMIT ANSWER & CONTINUE" at bounding box center [384, 231] width 90 height 6
click at [377, 231] on span "SUBMIT ANSWER & CONTINUE" at bounding box center [384, 231] width 90 height 6
click at [215, 171] on div at bounding box center [211, 169] width 13 height 13
radio input "true"
click at [381, 230] on span "SUBMIT ANSWER & CONTINUE" at bounding box center [384, 231] width 90 height 6
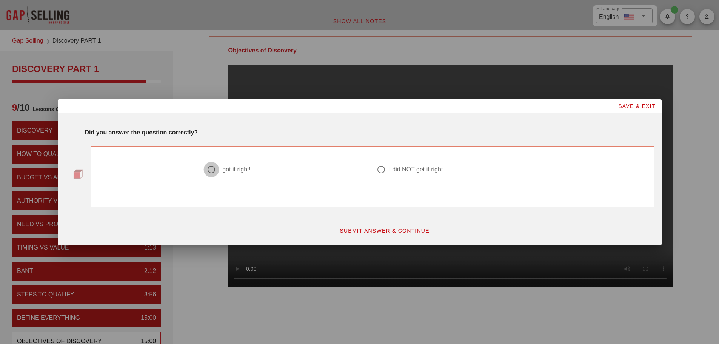
click at [209, 170] on div at bounding box center [211, 169] width 13 height 13
radio input "true"
click at [380, 228] on span "SUBMIT ANSWER & CONTINUE" at bounding box center [384, 231] width 90 height 6
click at [212, 168] on div at bounding box center [211, 169] width 13 height 13
radio input "true"
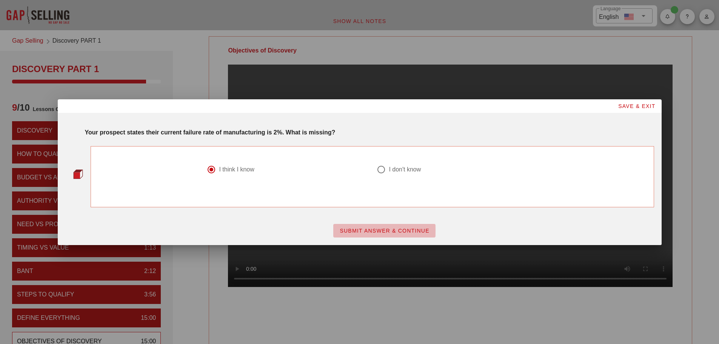
click at [373, 229] on span "SUBMIT ANSWER & CONTINUE" at bounding box center [384, 231] width 90 height 6
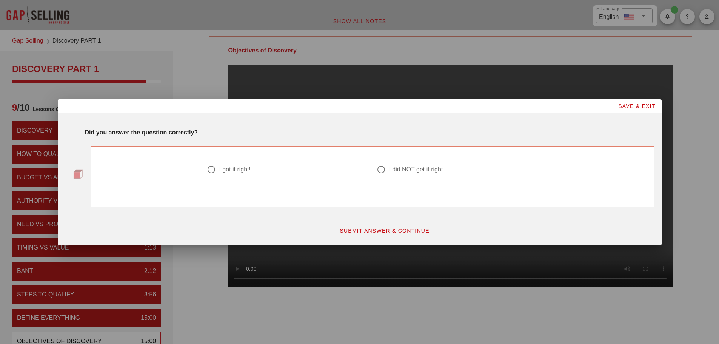
click at [210, 172] on div at bounding box center [211, 169] width 13 height 13
radio input "true"
click at [389, 231] on span "SUBMIT ANSWER & CONTINUE" at bounding box center [384, 231] width 90 height 6
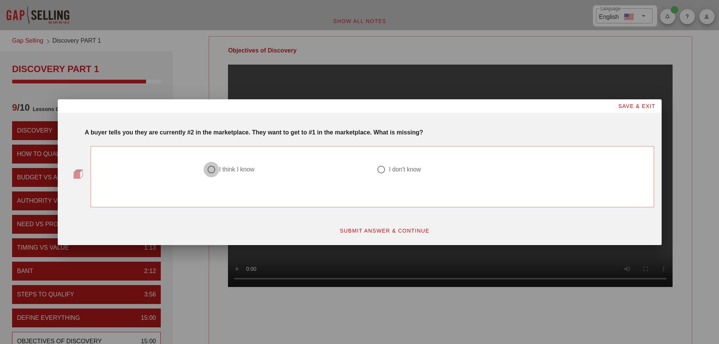
click at [210, 170] on div at bounding box center [211, 169] width 13 height 13
radio input "true"
click at [366, 231] on span "SUBMIT ANSWER & CONTINUE" at bounding box center [384, 231] width 90 height 6
click at [213, 169] on div at bounding box center [211, 169] width 13 height 13
radio input "true"
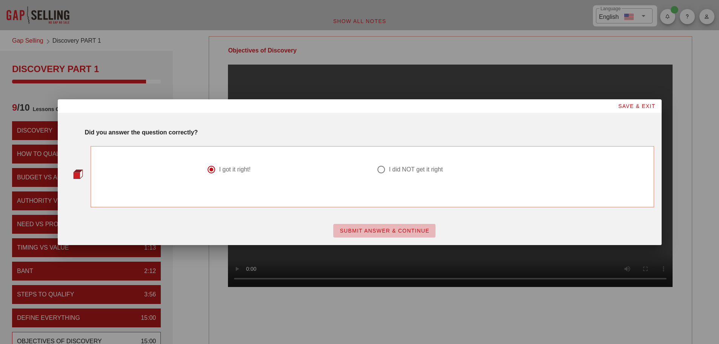
click at [367, 230] on span "SUBMIT ANSWER & CONTINUE" at bounding box center [384, 231] width 90 height 6
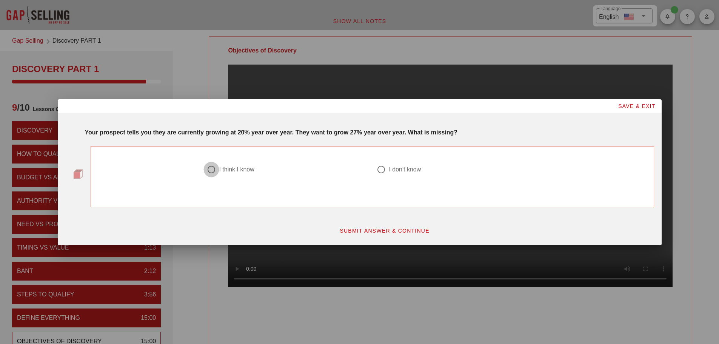
click at [211, 171] on div at bounding box center [211, 169] width 13 height 13
radio input "true"
click at [371, 228] on span "SUBMIT ANSWER & CONTINUE" at bounding box center [384, 231] width 90 height 6
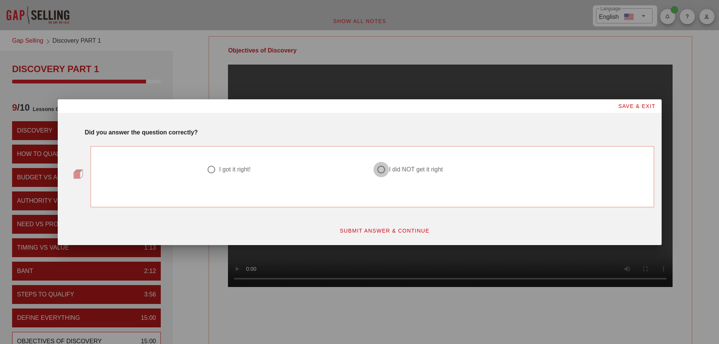
click at [381, 170] on div at bounding box center [381, 169] width 13 height 13
radio input "true"
click at [372, 230] on span "SUBMIT ANSWER & CONTINUE" at bounding box center [384, 231] width 90 height 6
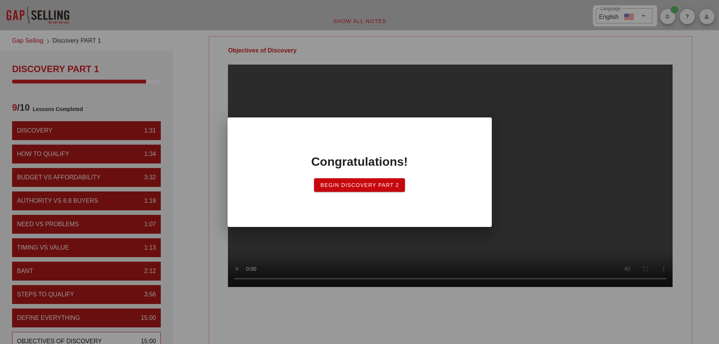
click at [340, 185] on span "Begin Discovery Part 2" at bounding box center [359, 185] width 79 height 6
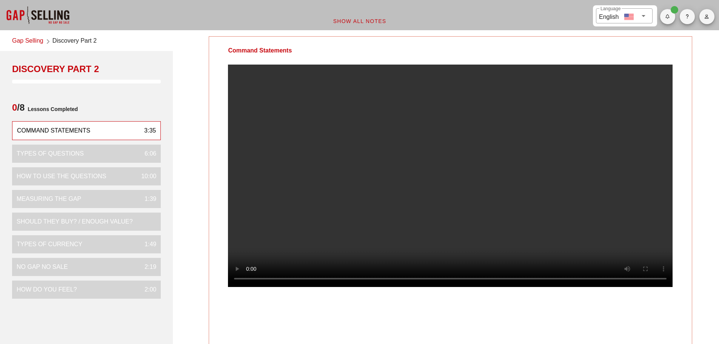
click at [710, 15] on span "button" at bounding box center [707, 16] width 15 height 5
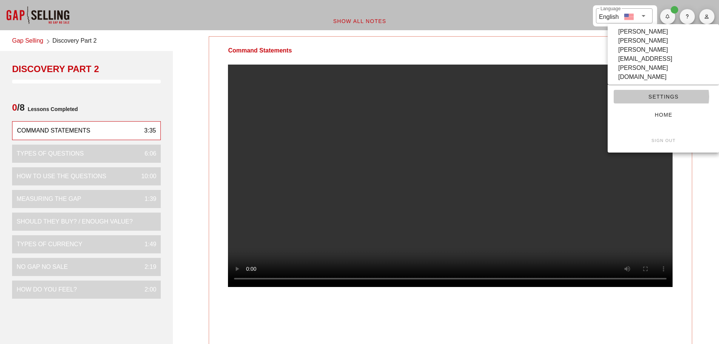
click at [662, 94] on span "Settings" at bounding box center [663, 97] width 87 height 6
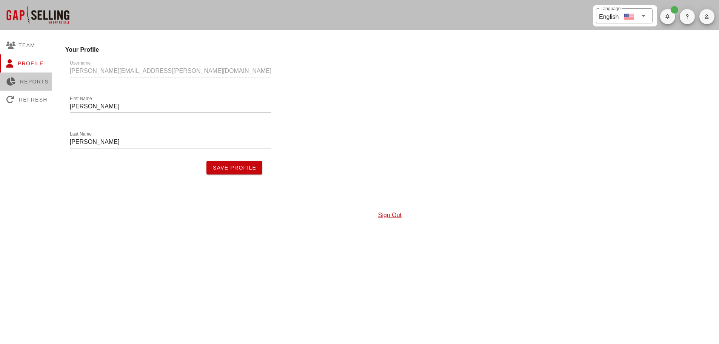
click at [33, 85] on div "Reports" at bounding box center [27, 82] width 55 height 18
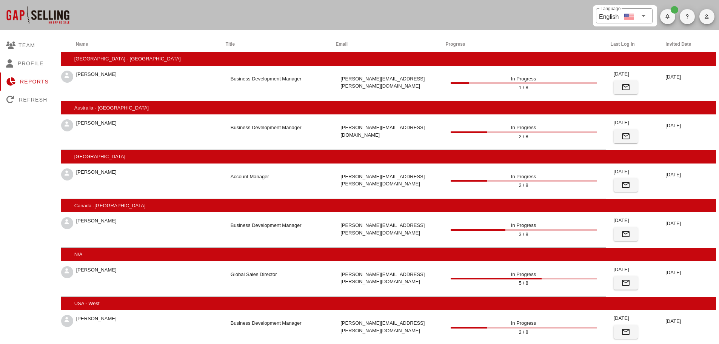
click at [29, 15] on div at bounding box center [38, 15] width 76 height 30
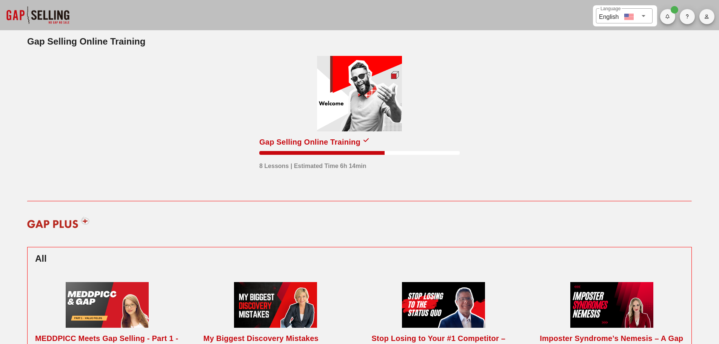
click at [369, 106] on div at bounding box center [359, 94] width 85 height 76
